Goal: Transaction & Acquisition: Purchase product/service

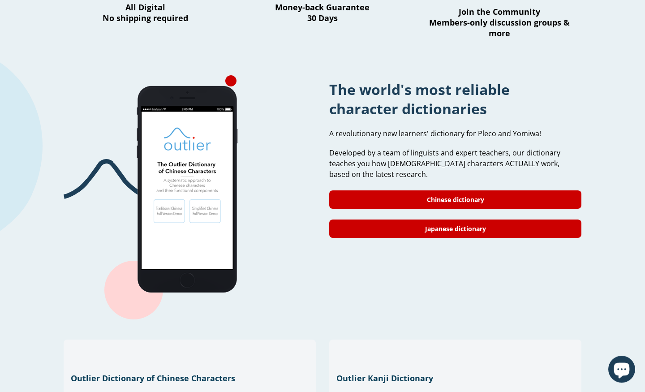
scroll to position [690, 0]
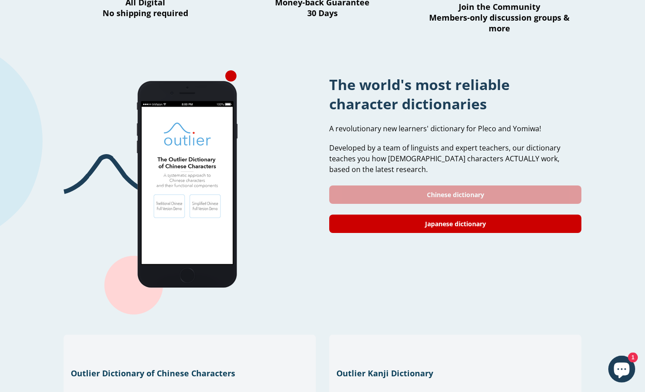
click at [334, 185] on link "Chinese dictionary" at bounding box center [455, 194] width 252 height 18
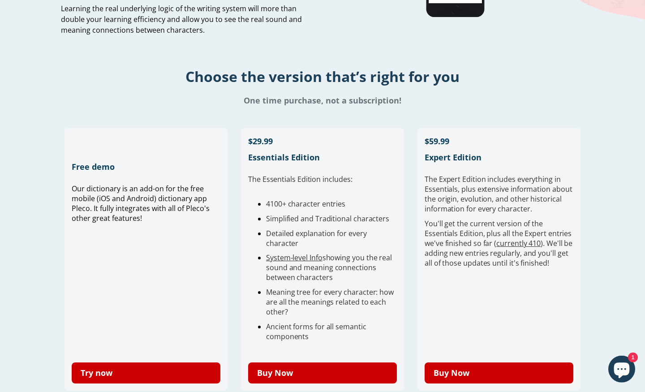
scroll to position [143, 0]
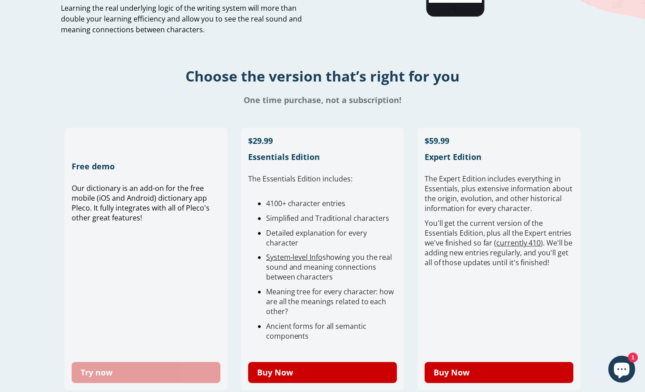
click at [178, 369] on link "Try now" at bounding box center [146, 372] width 149 height 21
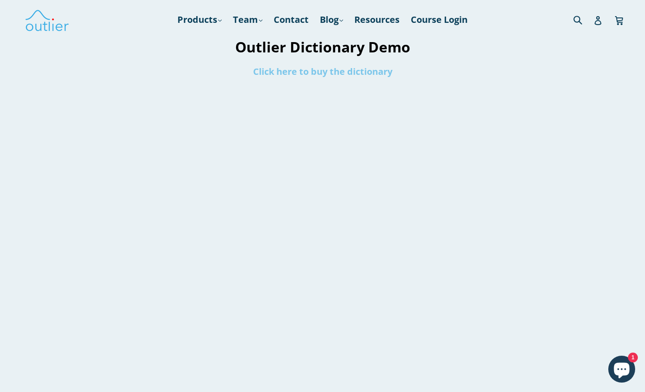
click at [345, 77] on link "Click here to buy the dictionary" at bounding box center [322, 71] width 139 height 12
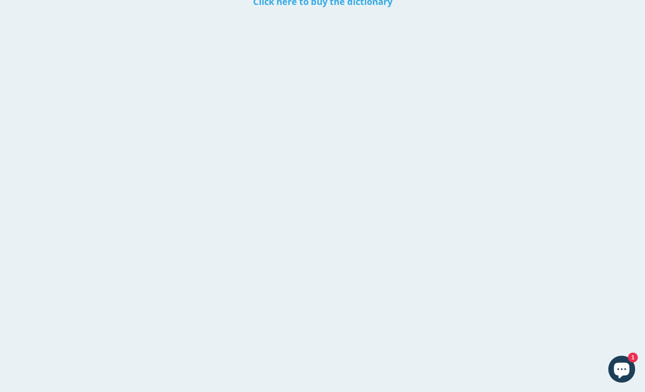
scroll to position [70, 0]
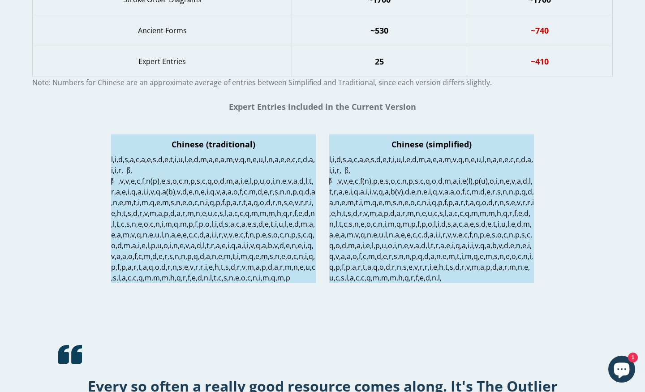
scroll to position [1368, 0]
click at [365, 184] on p at bounding box center [431, 217] width 205 height 129
